Goal: Navigation & Orientation: Find specific page/section

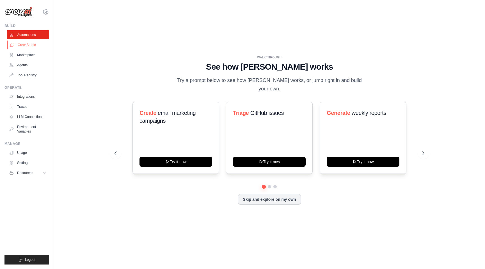
click at [26, 46] on link "Crew Studio" at bounding box center [28, 44] width 42 height 9
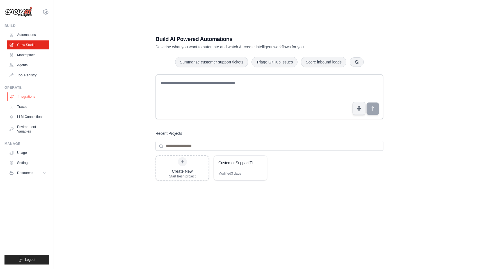
click at [26, 95] on link "Integrations" at bounding box center [28, 96] width 42 height 9
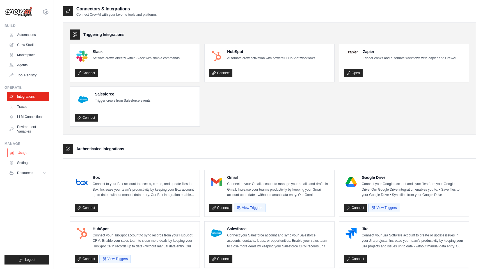
click at [29, 154] on link "Usage" at bounding box center [28, 152] width 42 height 9
